Goal: Information Seeking & Learning: Learn about a topic

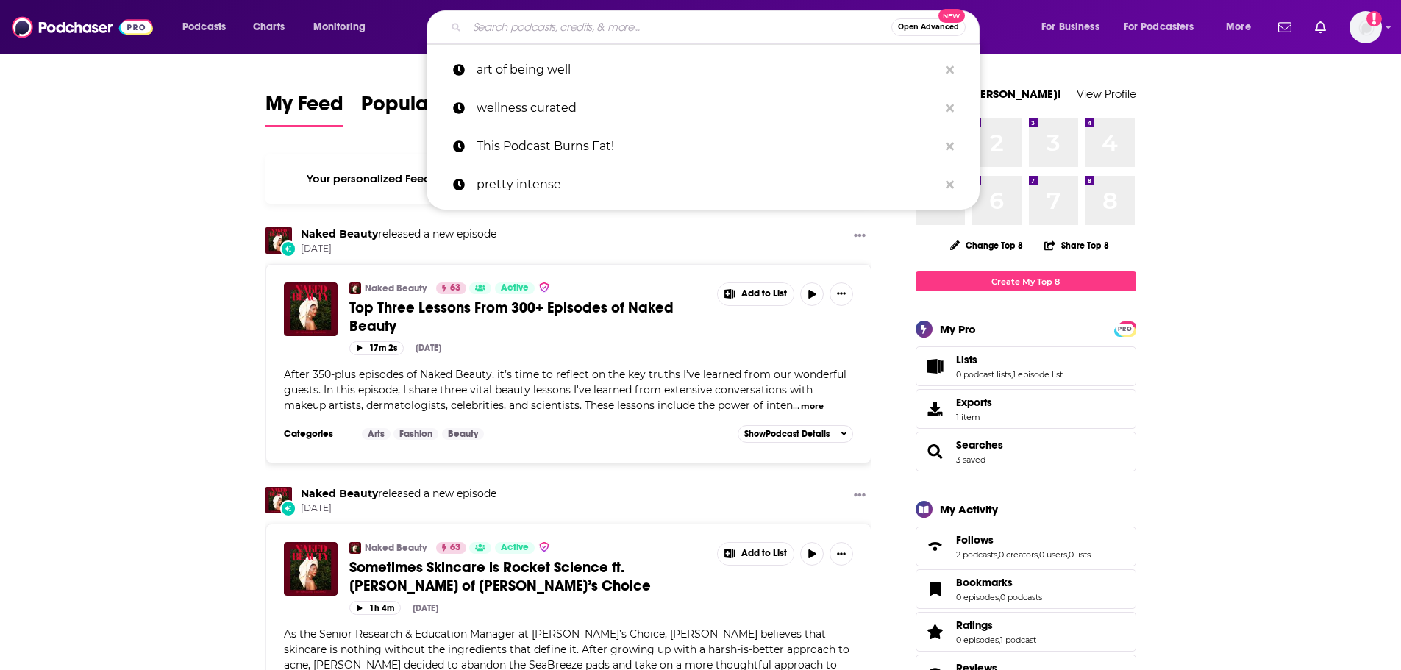
click at [539, 33] on input "Search podcasts, credits, & more..." at bounding box center [679, 27] width 424 height 24
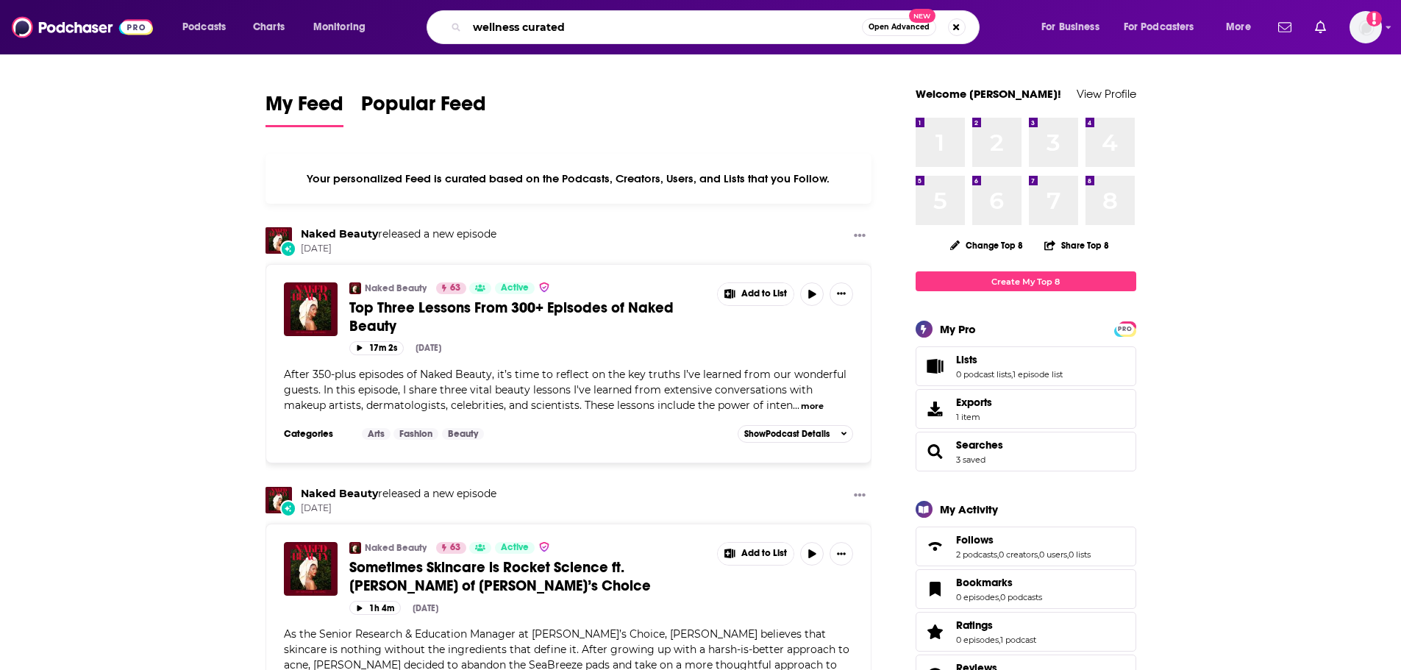
type input "wellness curated"
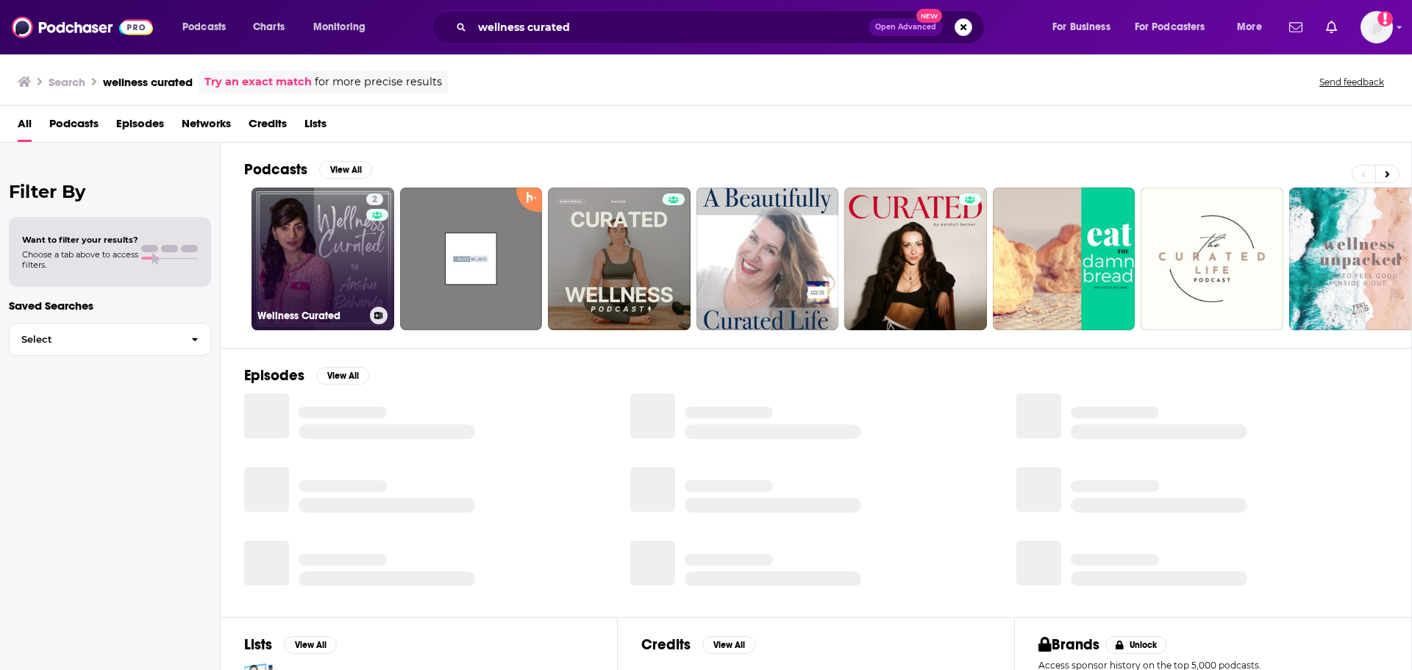
click at [368, 241] on div "2" at bounding box center [377, 249] width 22 height 113
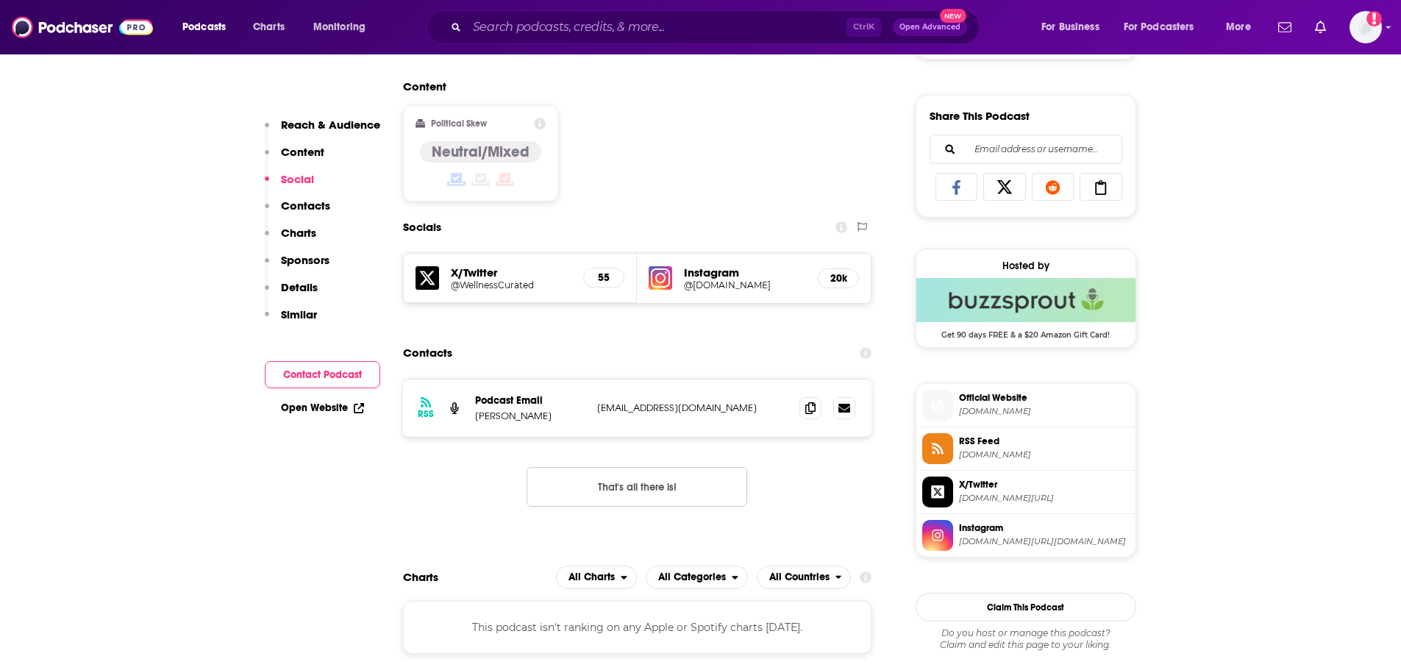
scroll to position [882, 0]
click at [976, 534] on span "Instagram" at bounding box center [1044, 527] width 171 height 13
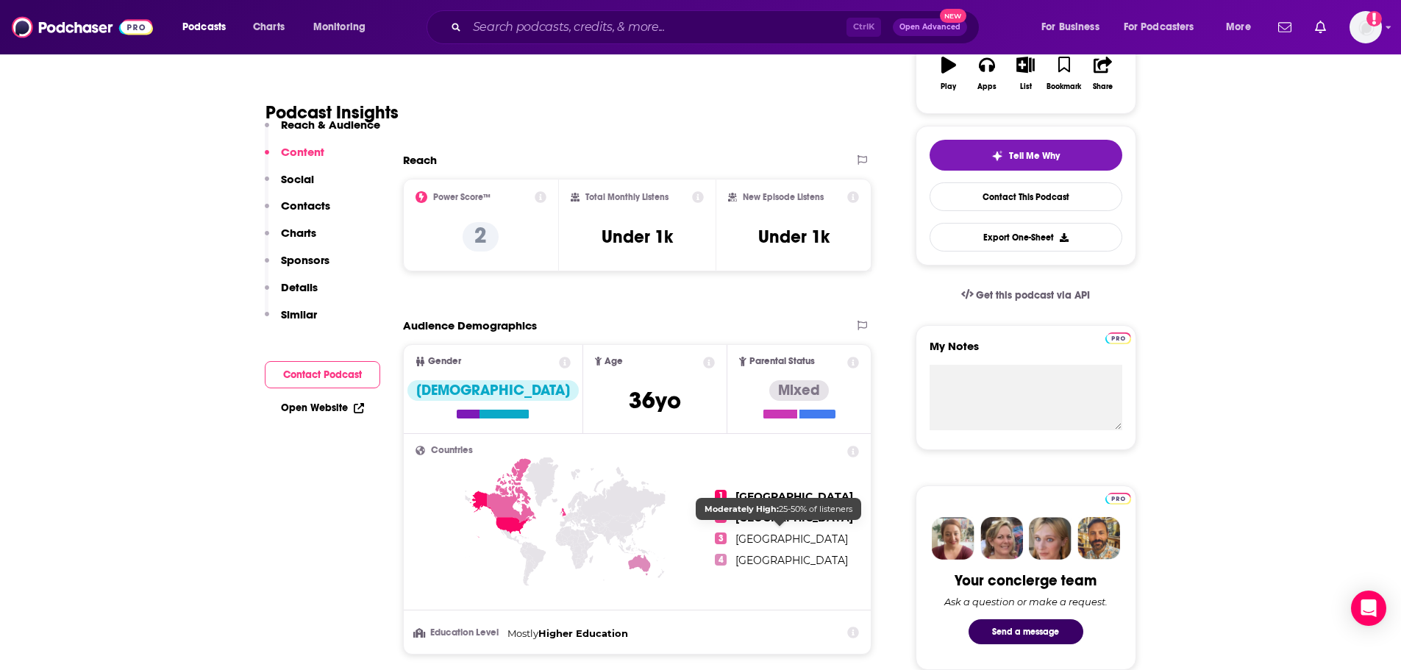
scroll to position [147, 0]
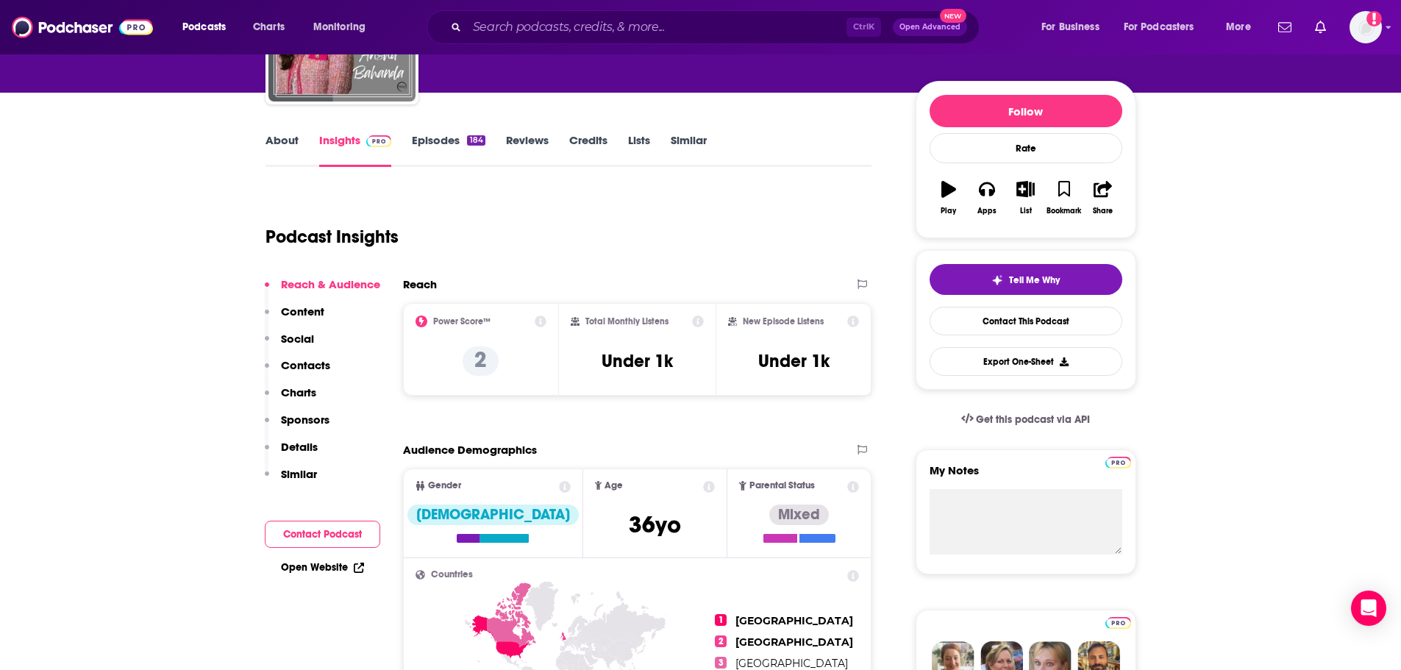
click at [479, 143] on div "184" at bounding box center [476, 140] width 18 height 10
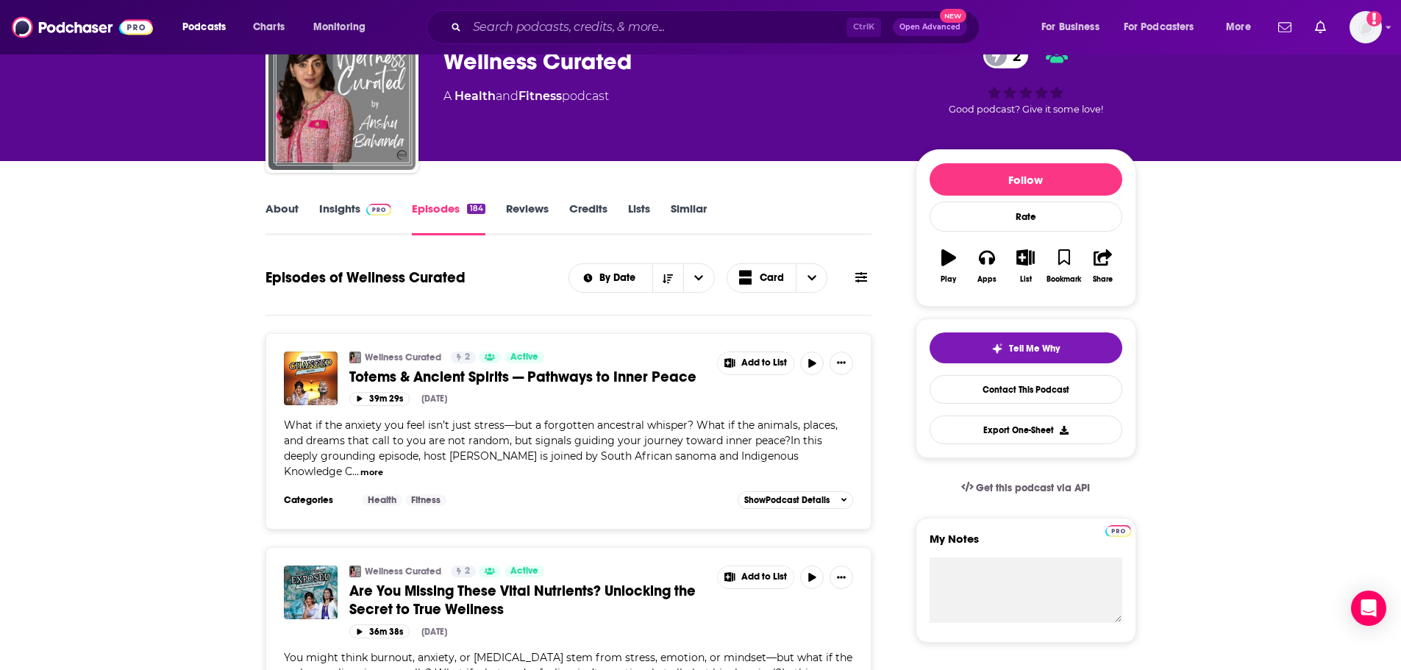
scroll to position [147, 0]
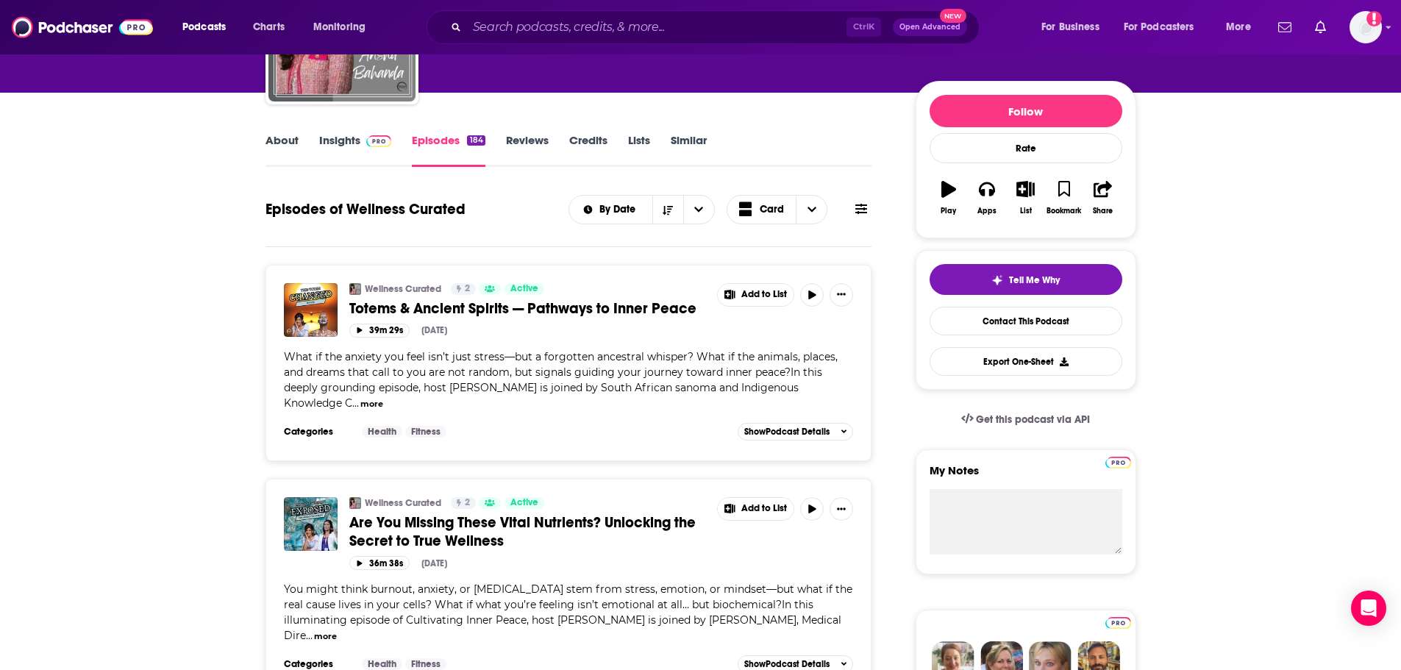
drag, startPoint x: 184, startPoint y: 600, endPoint x: 338, endPoint y: 601, distance: 154.4
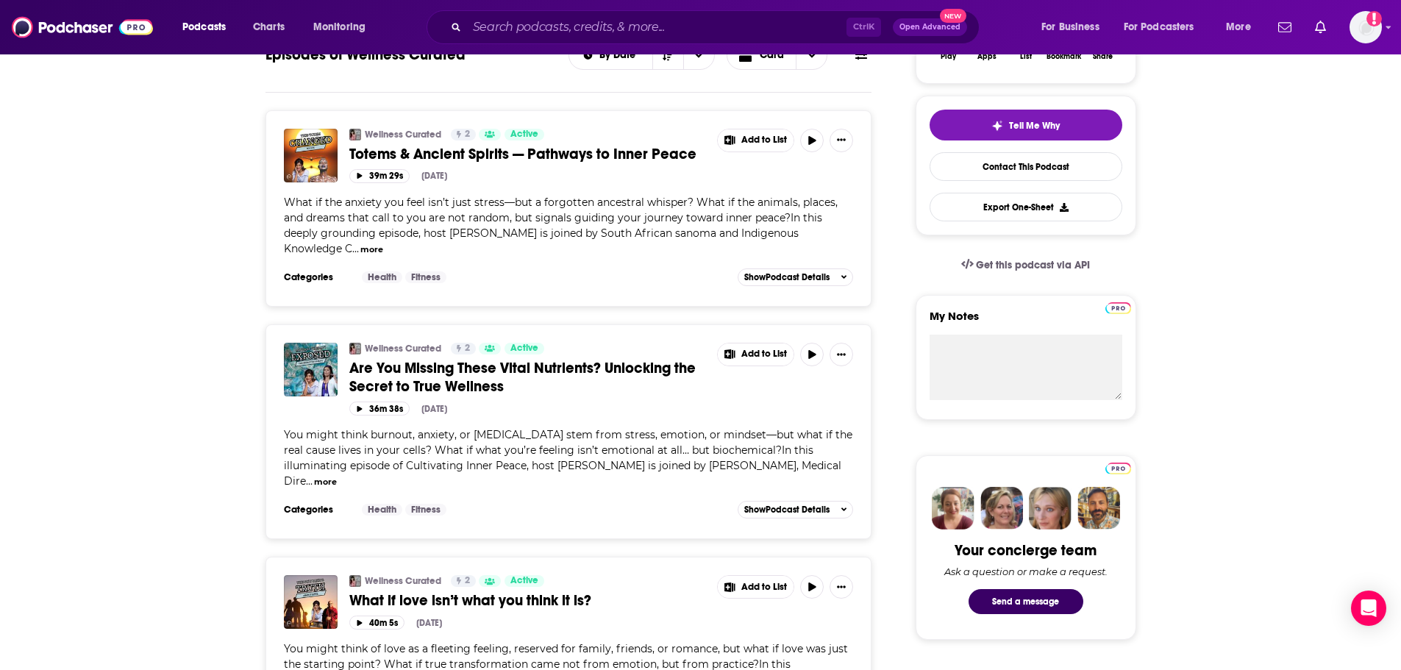
scroll to position [441, 0]
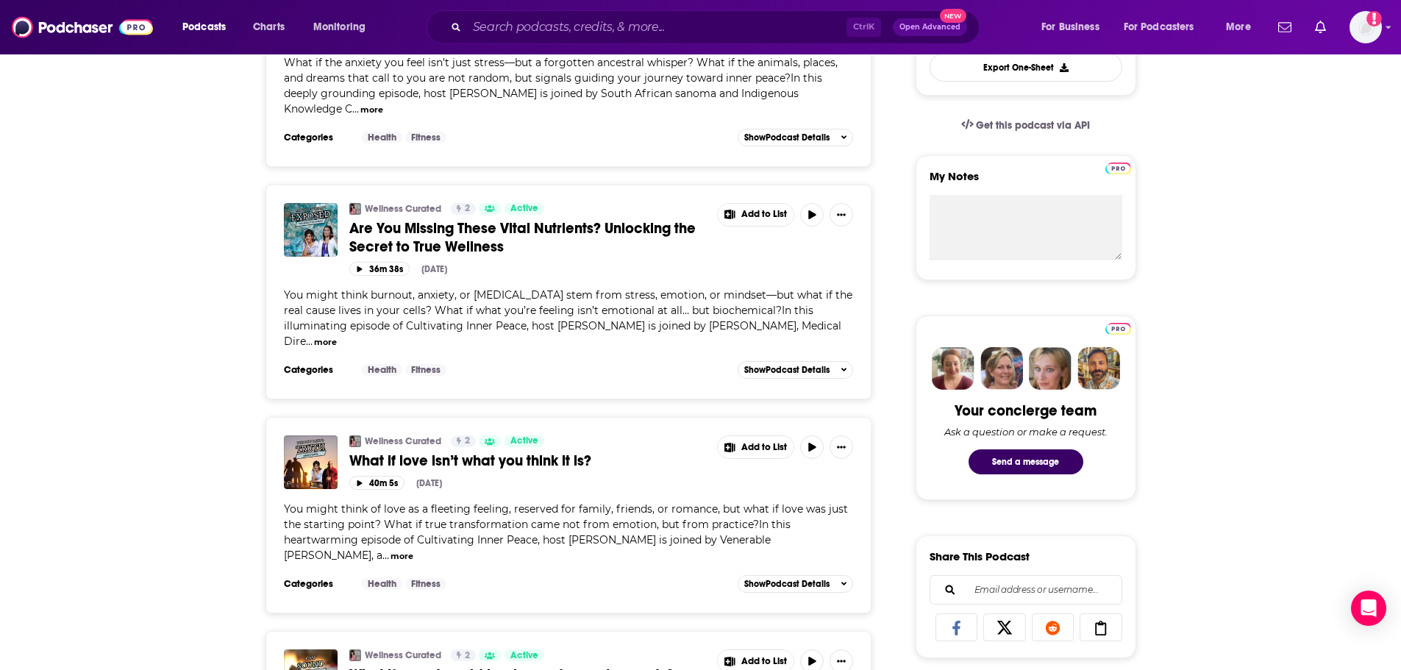
click at [539, 256] on link "Are You Missing These Vital Nutrients? Unlocking the Secret to True Wellness" at bounding box center [527, 237] width 357 height 37
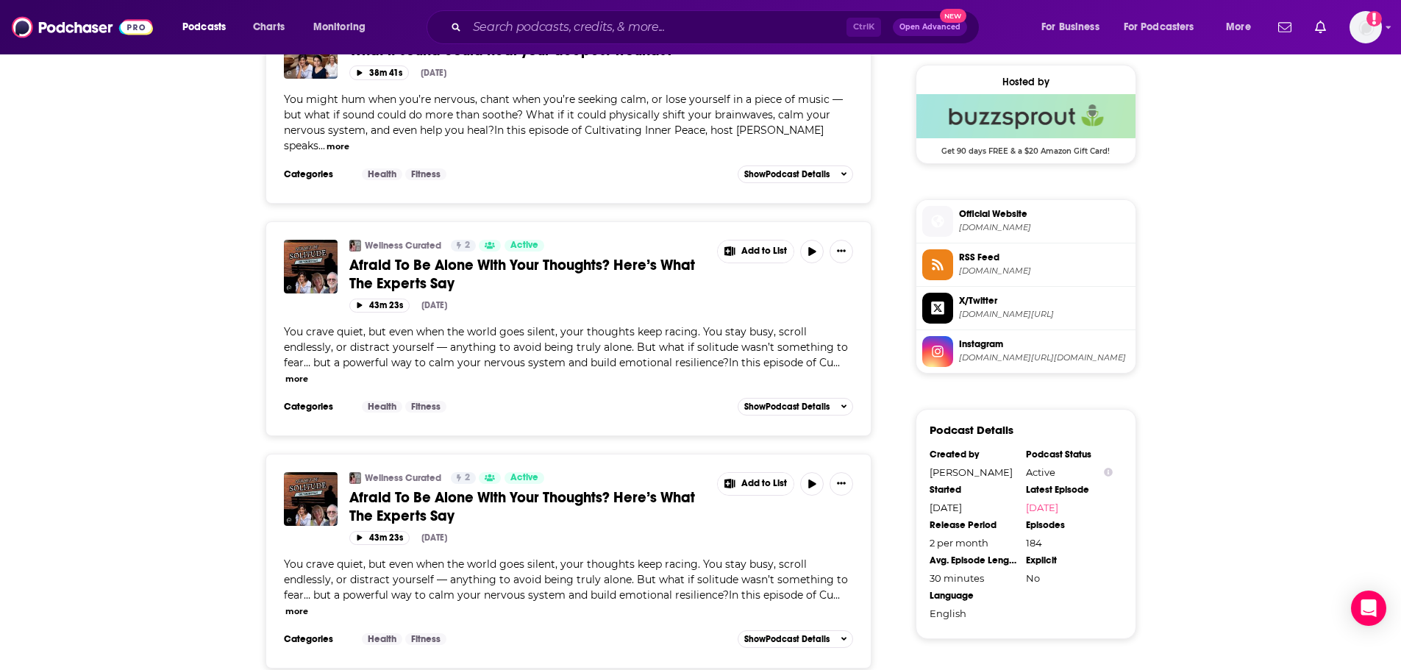
scroll to position [1177, 0]
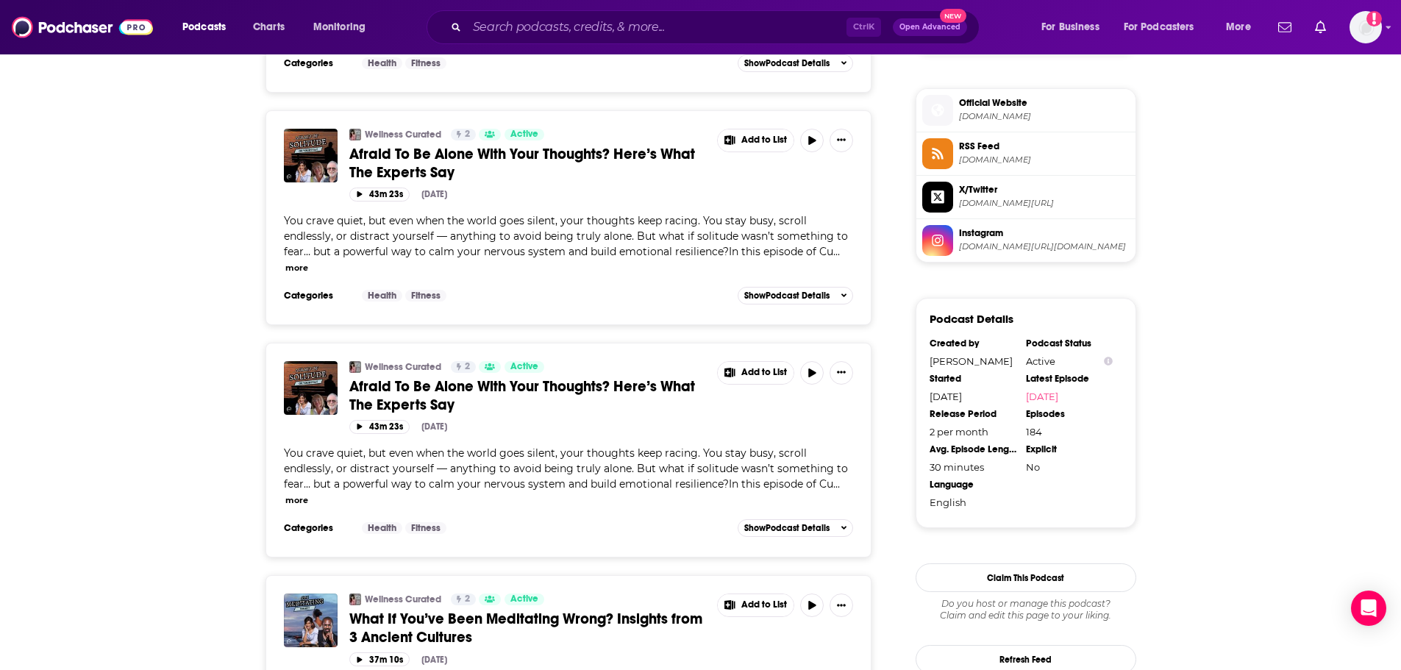
click at [662, 557] on div "Wellness Curated 2 Active Afraid To Be Alone With Your Thoughts? Here’s What Th…" at bounding box center [568, 450] width 607 height 215
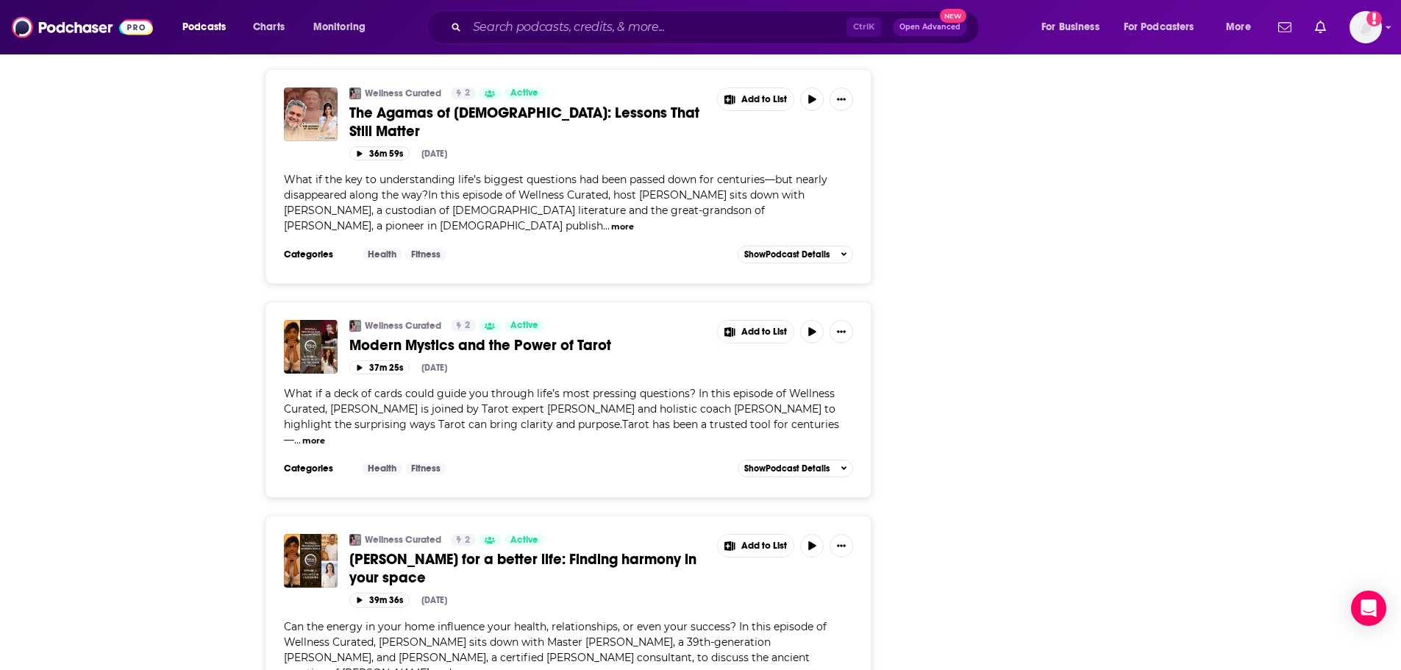
scroll to position [3235, 0]
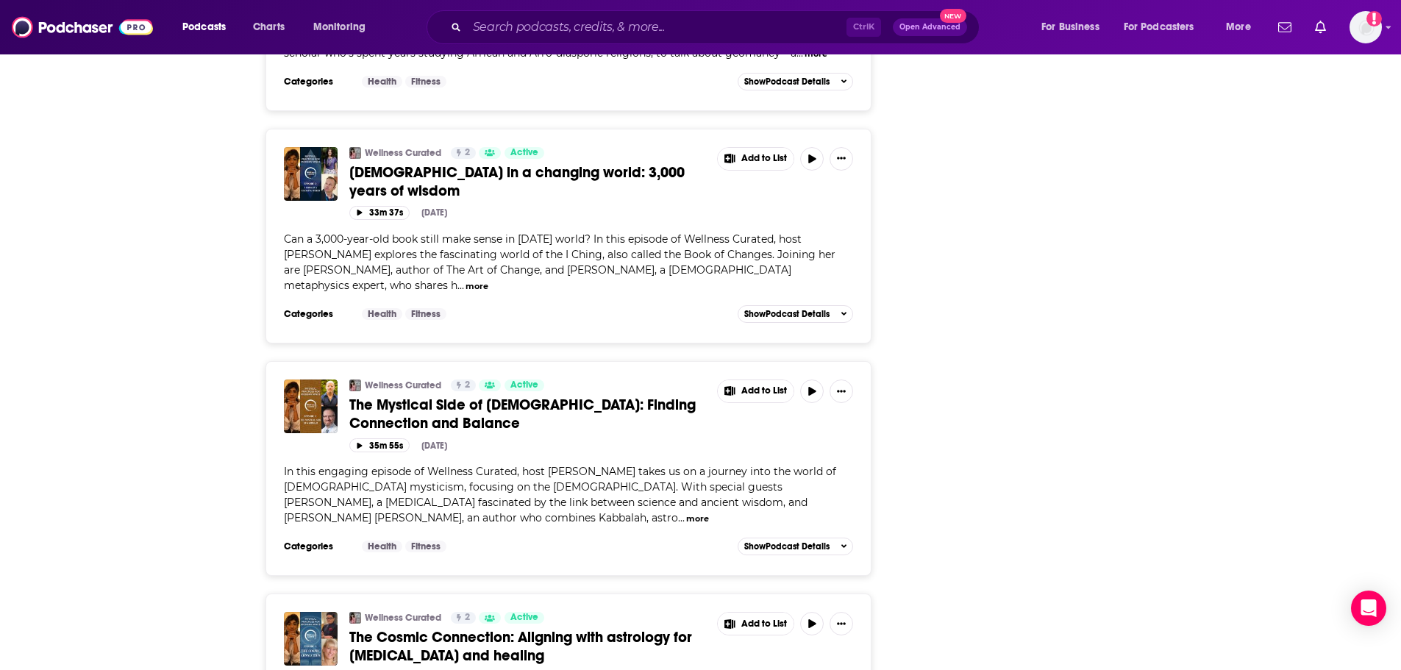
scroll to position [3971, 0]
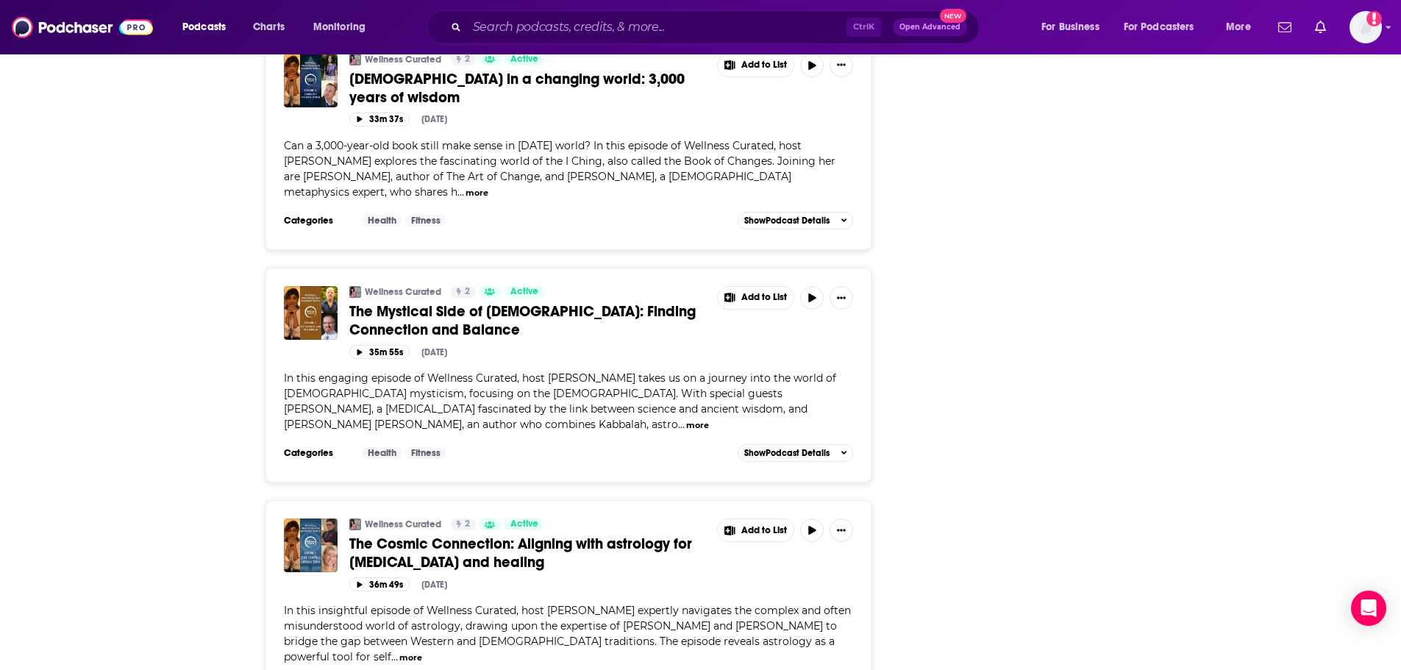
click at [621, 482] on div "Wellness Curated 2 Active The Mystical Side of [DEMOGRAPHIC_DATA]: Finding Conn…" at bounding box center [568, 375] width 607 height 215
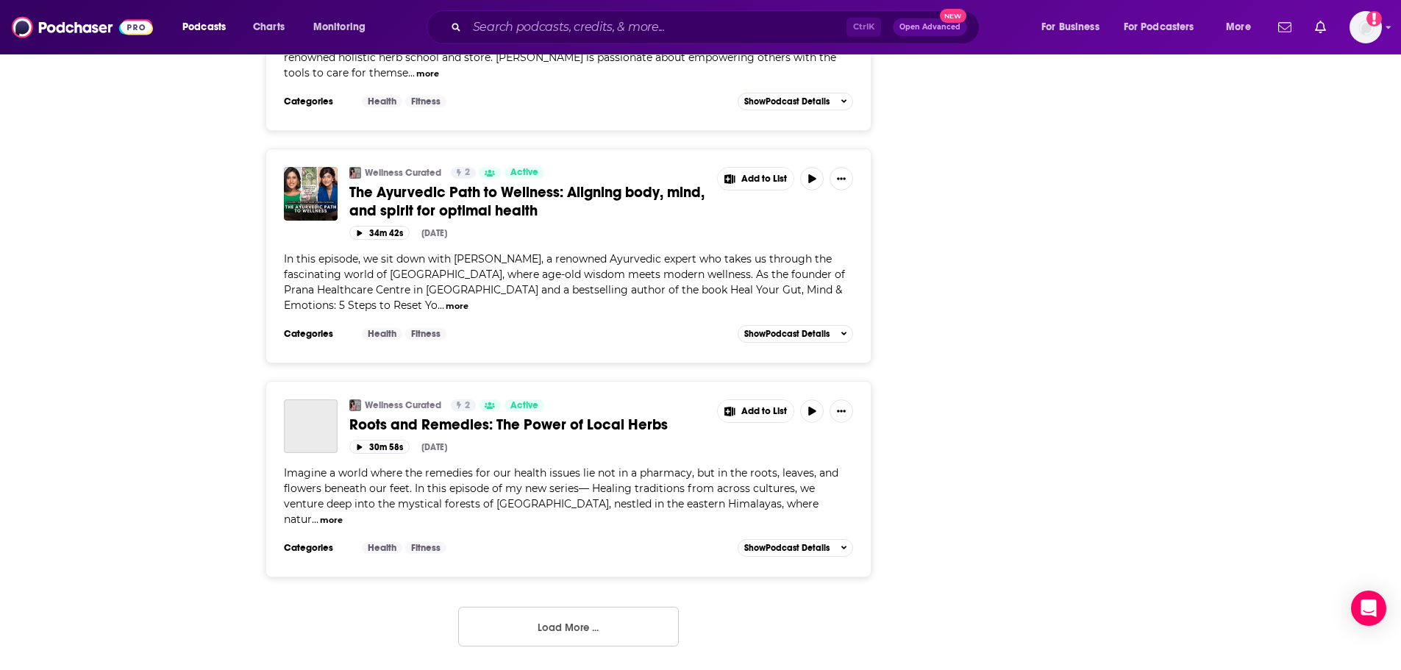
scroll to position [5588, 0]
drag, startPoint x: 601, startPoint y: 538, endPoint x: 684, endPoint y: 557, distance: 85.1
click at [600, 527] on div "Imagine a world where the remedies for our health issues lie not in a pharmacy,…" at bounding box center [569, 496] width 570 height 62
click at [641, 292] on span "In this episode, we sit down with [PERSON_NAME], a renowned Ayurvedic expert wh…" at bounding box center [564, 282] width 561 height 60
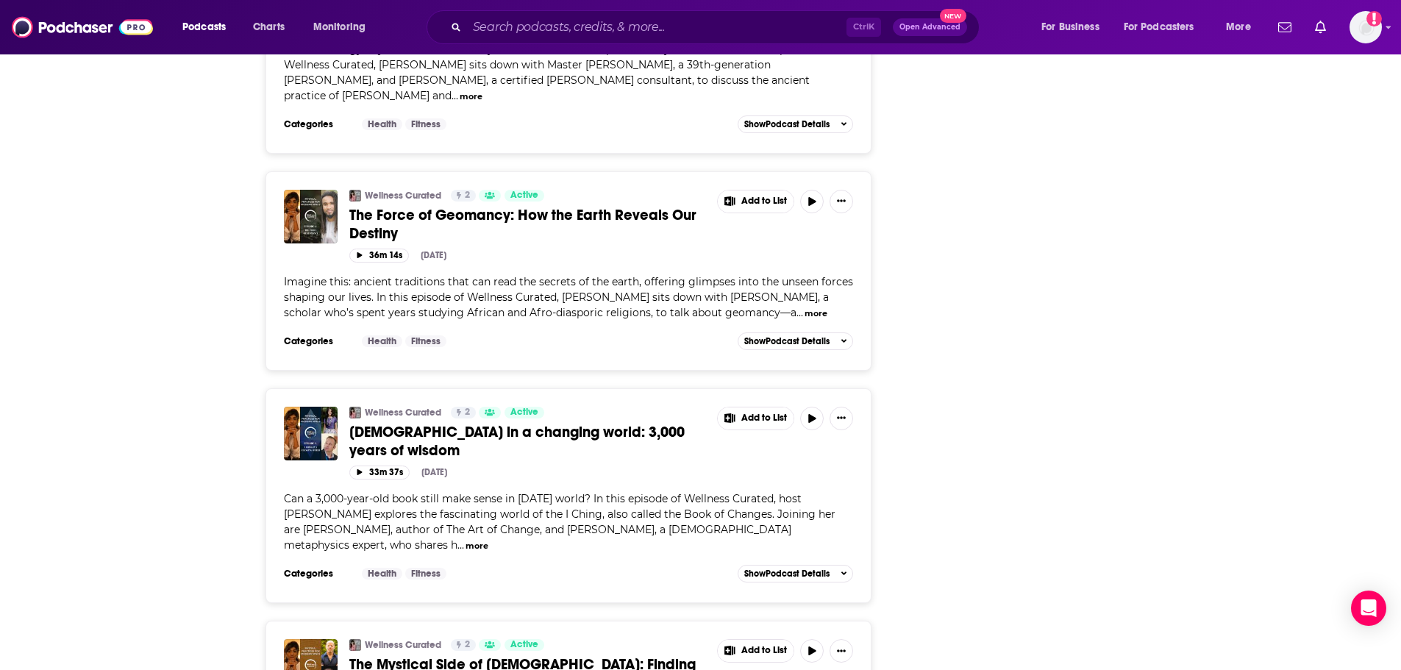
scroll to position [0, 0]
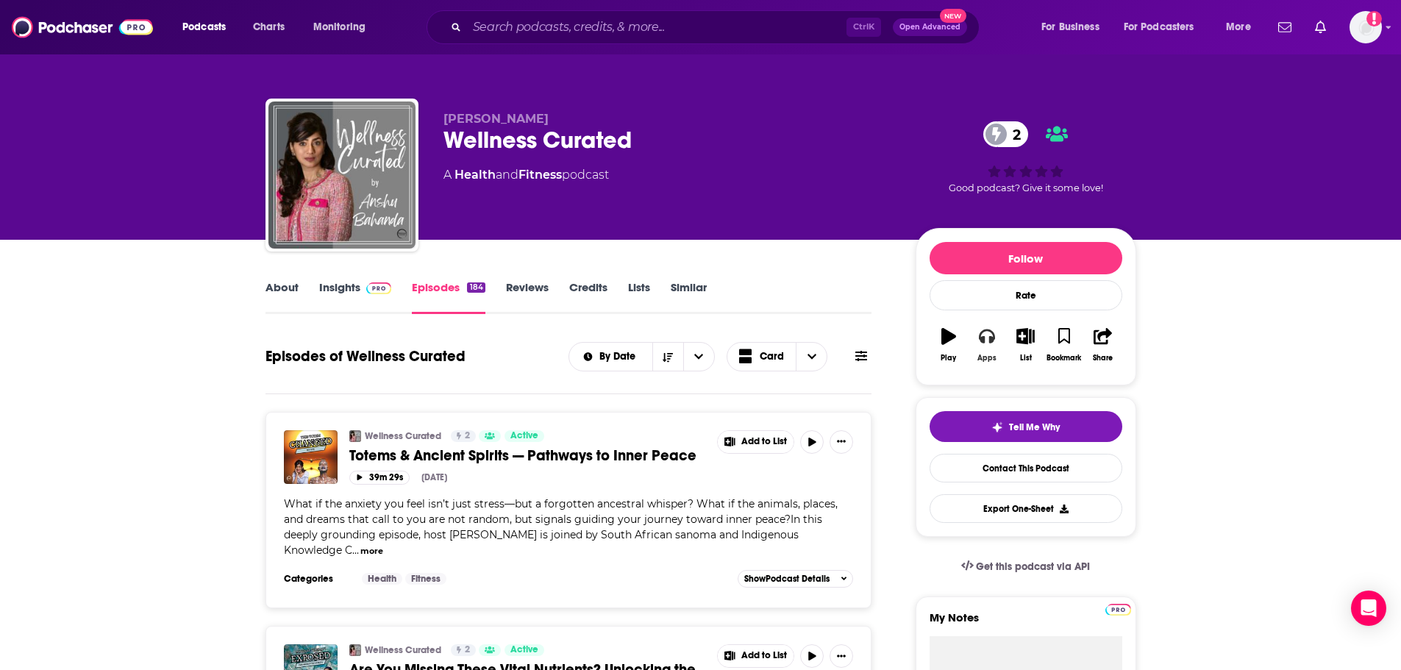
click at [982, 341] on icon "button" at bounding box center [987, 336] width 16 height 16
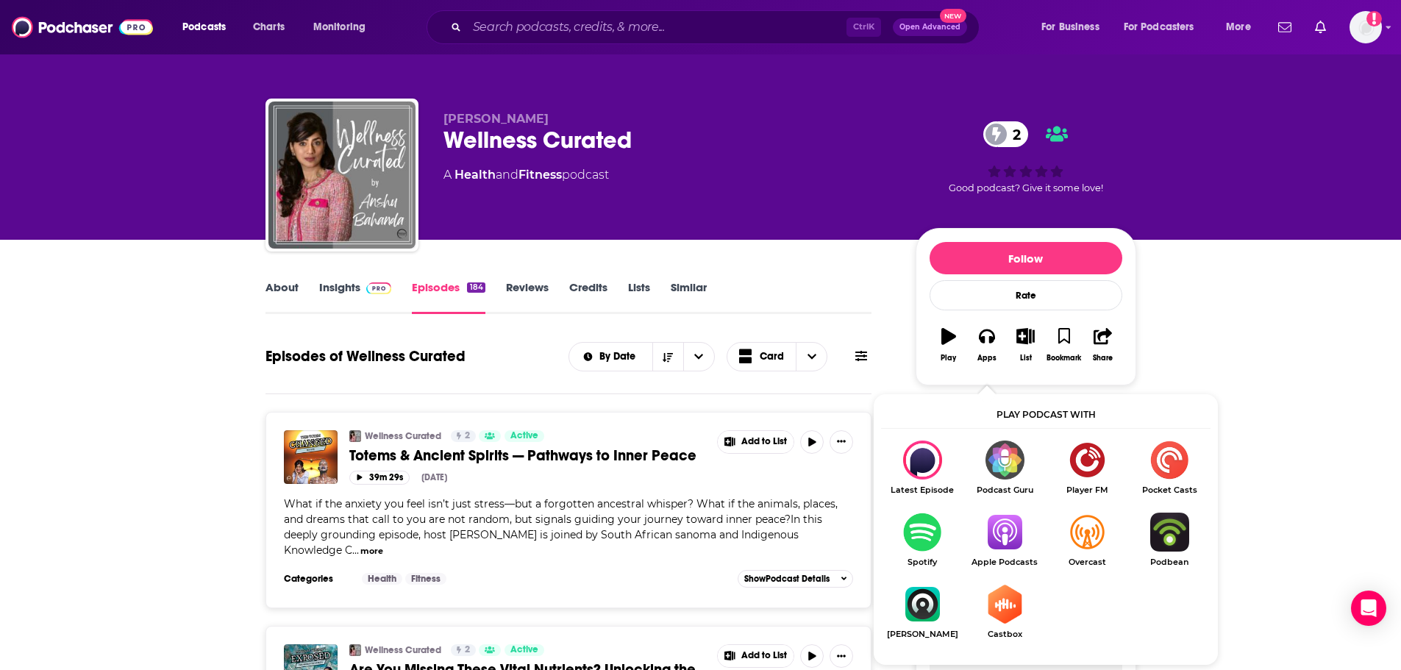
click at [992, 518] on img "Show Listen On dropdown" at bounding box center [1004, 532] width 82 height 39
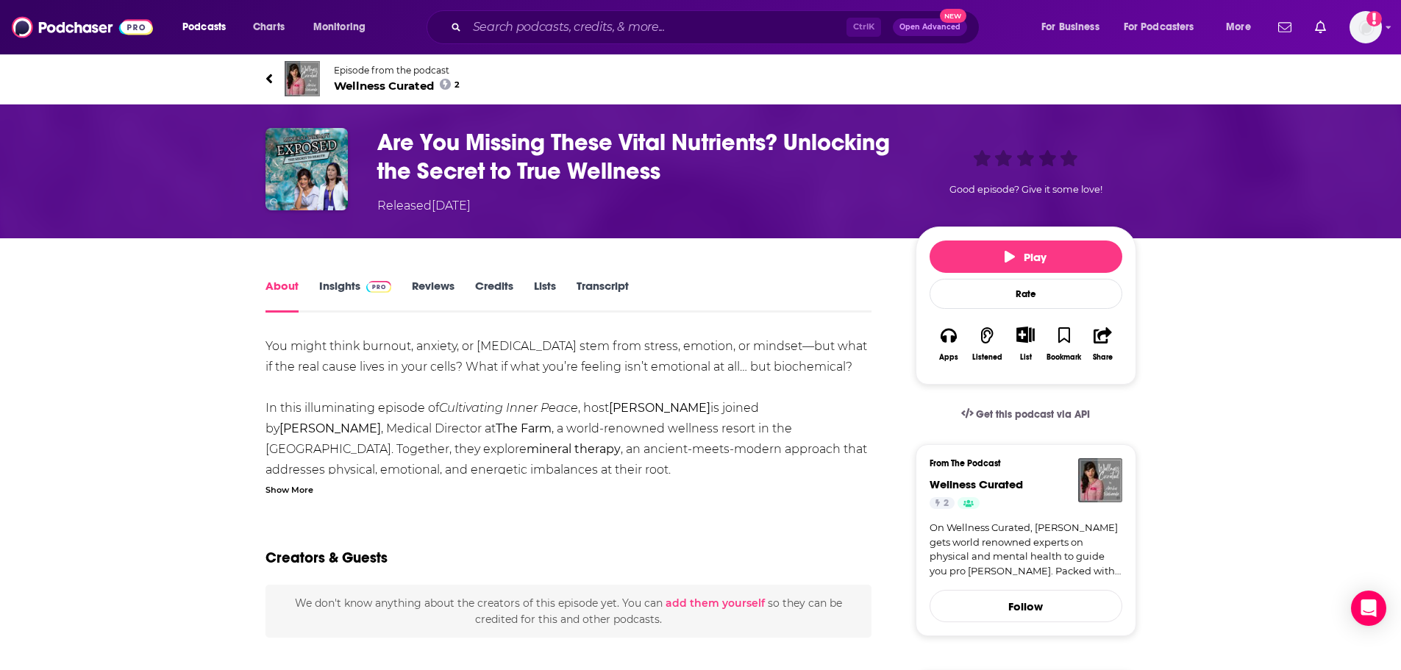
drag, startPoint x: 644, startPoint y: 468, endPoint x: 743, endPoint y: 445, distance: 102.0
click at [651, 462] on div "You might think burnout, anxiety, or insomnia stem from stress, emotion, or min…" at bounding box center [568, 645] width 607 height 618
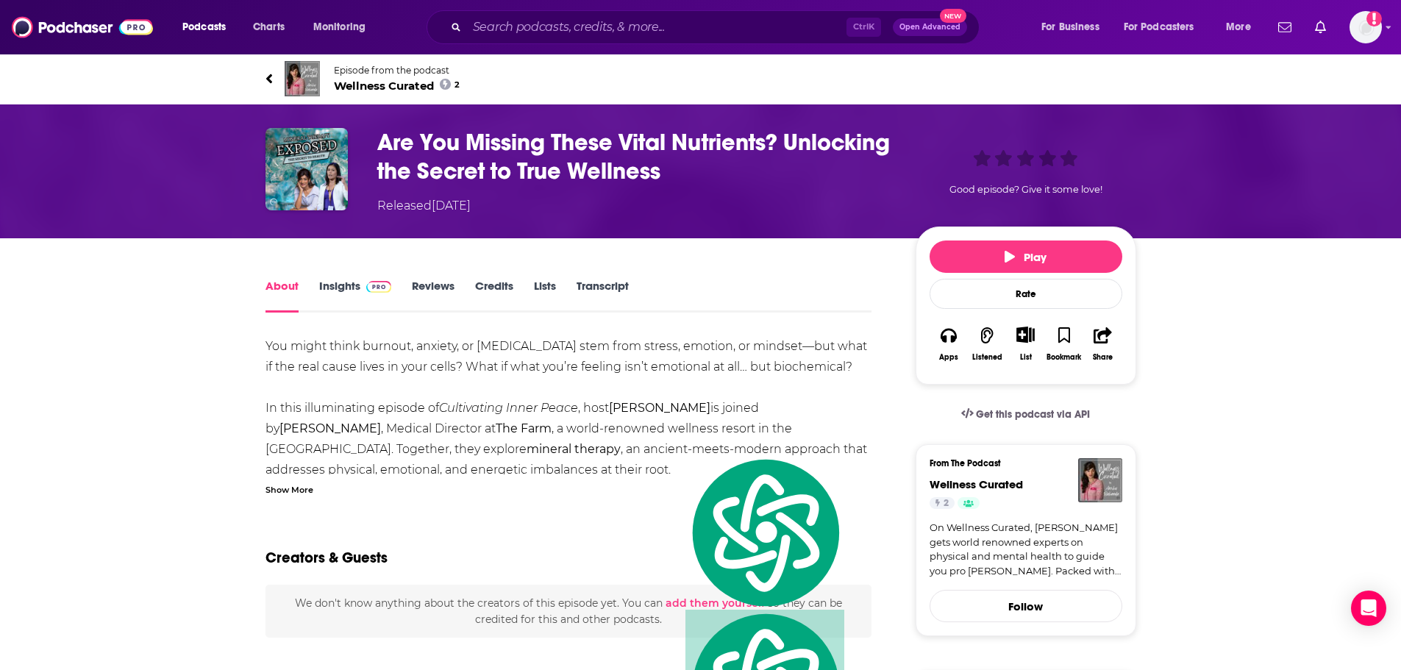
click at [582, 548] on div "Creators & Guests" at bounding box center [568, 548] width 607 height 71
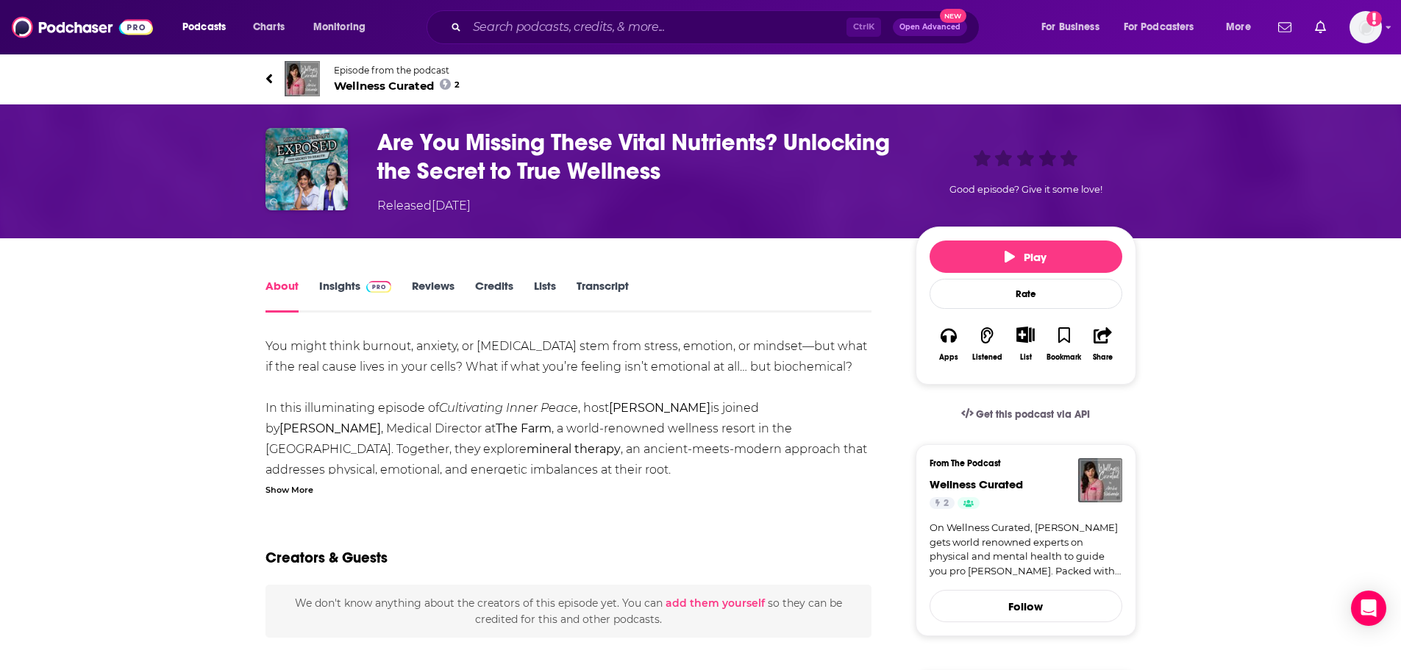
click at [954, 343] on icon "button" at bounding box center [948, 335] width 16 height 15
